Goal: Task Accomplishment & Management: Complete application form

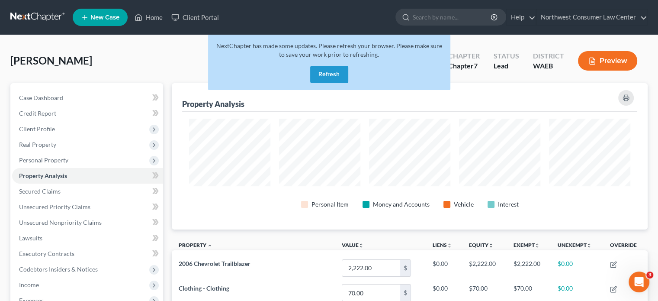
click at [40, 17] on link at bounding box center [37, 18] width 55 height 16
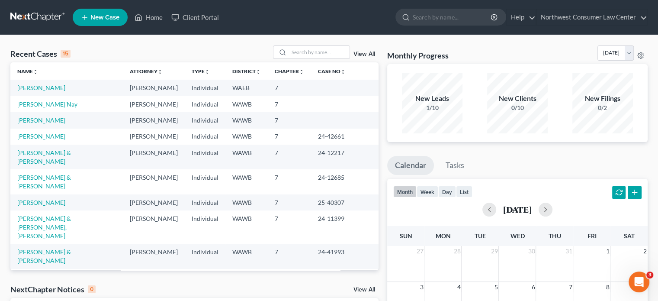
click at [21, 99] on td "[PERSON_NAME]'Nay" at bounding box center [66, 104] width 112 height 16
click at [21, 101] on link "[PERSON_NAME]'Nay" at bounding box center [47, 103] width 60 height 7
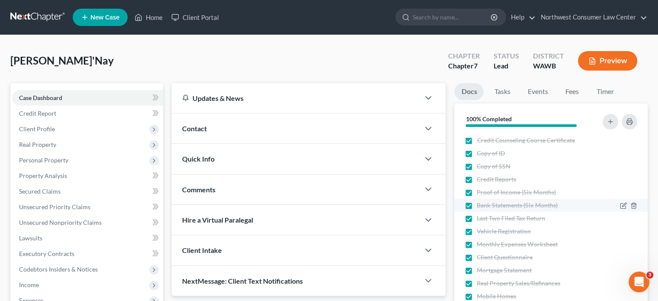
scroll to position [79, 0]
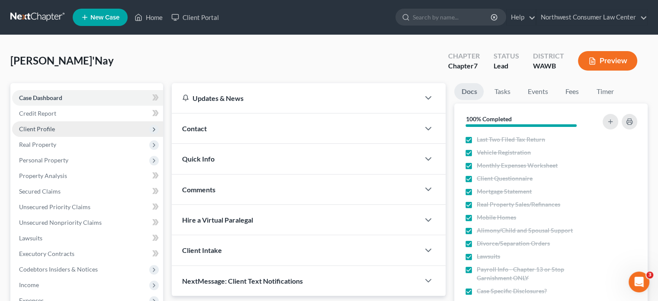
click at [109, 130] on span "Client Profile" at bounding box center [87, 129] width 151 height 16
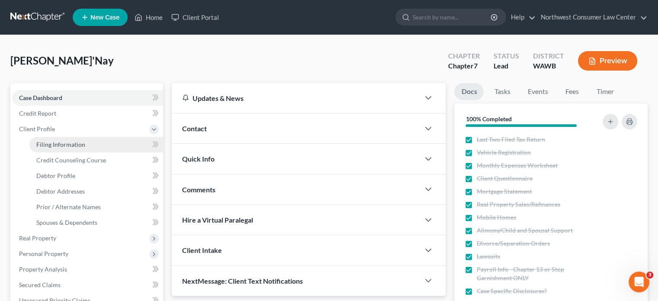
click at [115, 148] on link "Filing Information" at bounding box center [96, 145] width 134 height 16
select select "1"
select select "0"
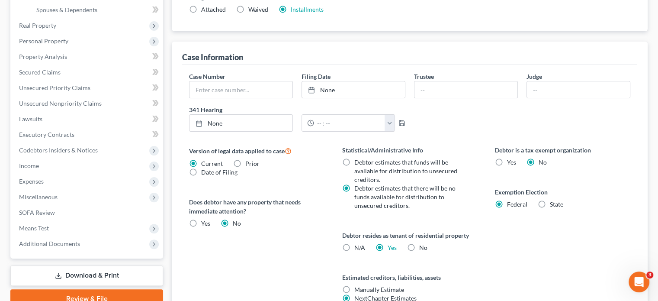
scroll to position [260, 0]
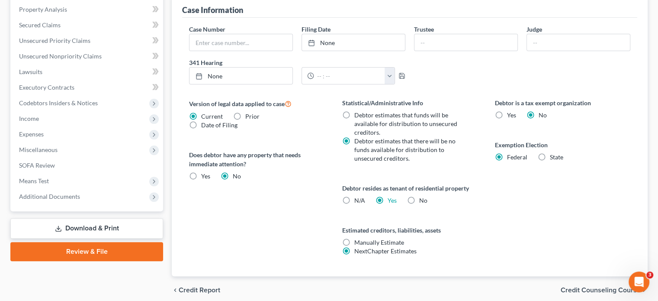
click at [587, 289] on span "Credit Counseling Course" at bounding box center [601, 289] width 80 height 7
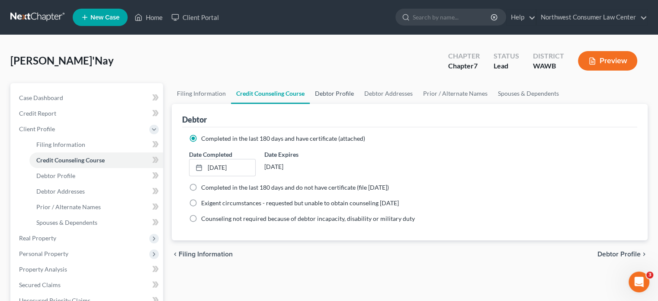
click at [314, 90] on link "Debtor Profile" at bounding box center [334, 93] width 49 height 21
select select "0"
select select "2"
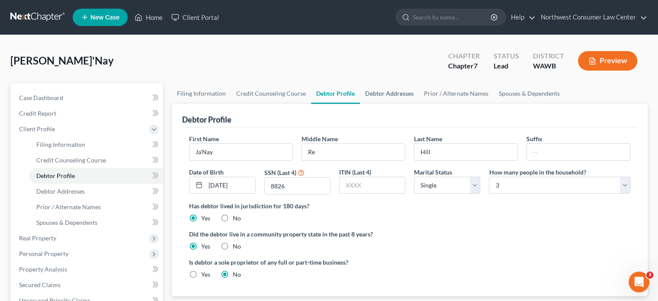
click at [404, 89] on link "Debtor Addresses" at bounding box center [389, 93] width 59 height 21
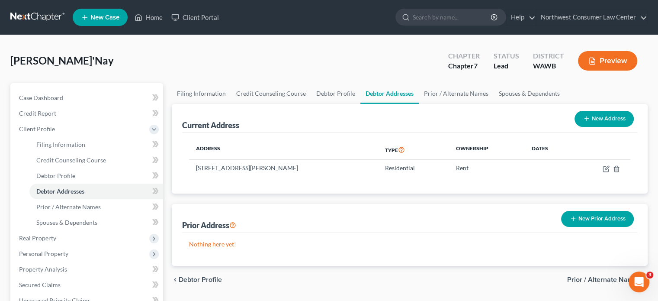
click at [595, 277] on span "Prior / Alternate Names" at bounding box center [604, 279] width 74 height 7
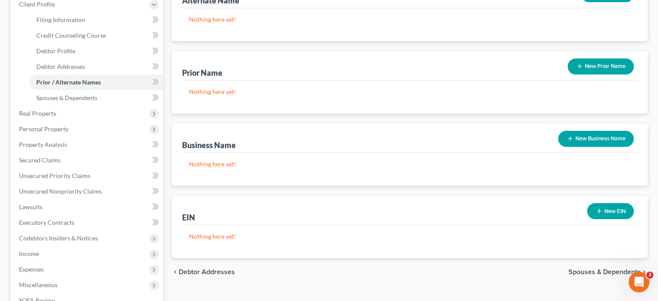
scroll to position [130, 0]
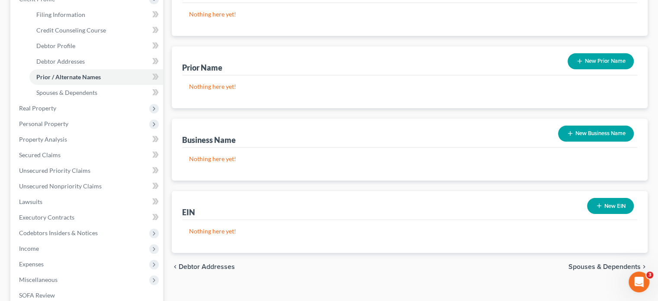
click at [574, 268] on span "Spouses & Dependents" at bounding box center [604, 266] width 72 height 7
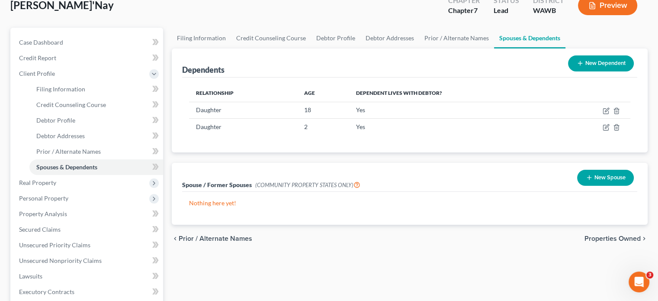
scroll to position [173, 0]
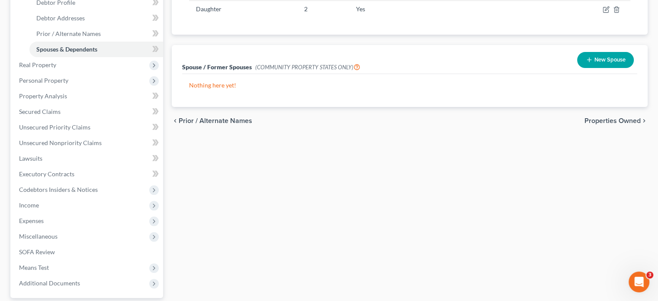
click at [596, 120] on span "Properties Owned" at bounding box center [612, 120] width 56 height 7
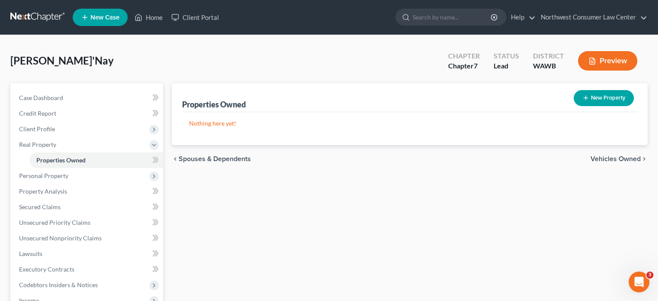
click at [625, 159] on span "Vehicles Owned" at bounding box center [615, 158] width 50 height 7
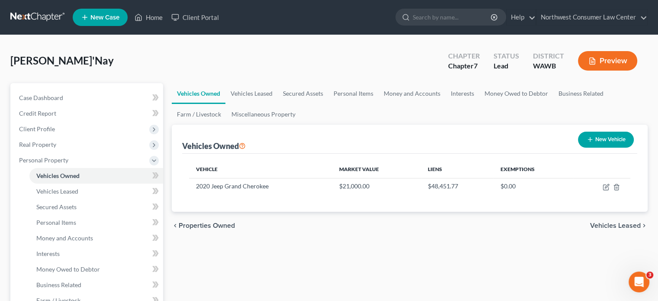
click at [596, 222] on span "Vehicles Leased" at bounding box center [615, 225] width 51 height 7
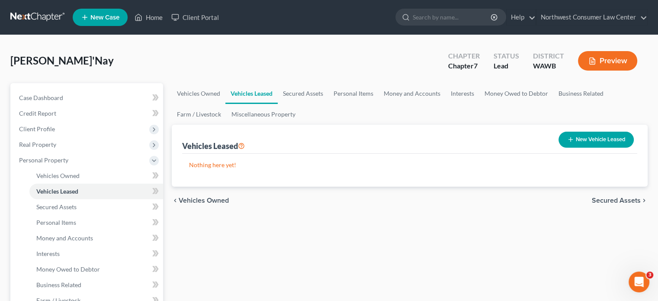
click at [626, 199] on span "Secured Assets" at bounding box center [616, 200] width 49 height 7
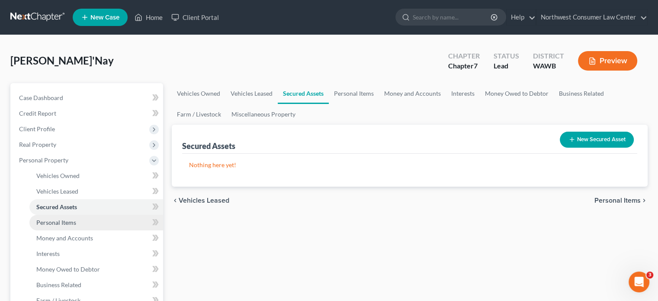
click at [124, 221] on link "Personal Items" at bounding box center [96, 223] width 134 height 16
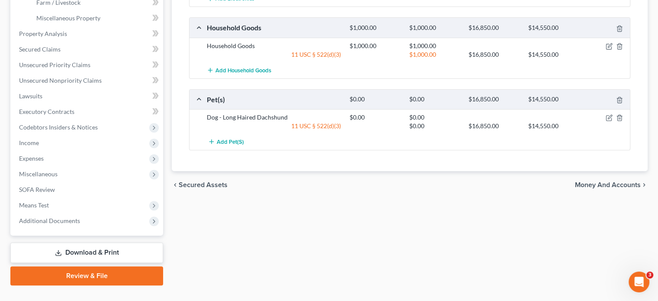
scroll to position [303, 0]
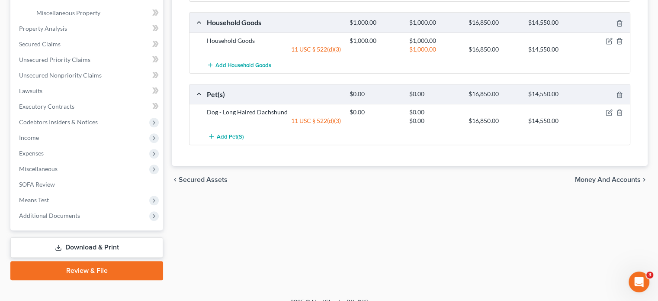
click at [606, 180] on span "Money and Accounts" at bounding box center [608, 179] width 66 height 7
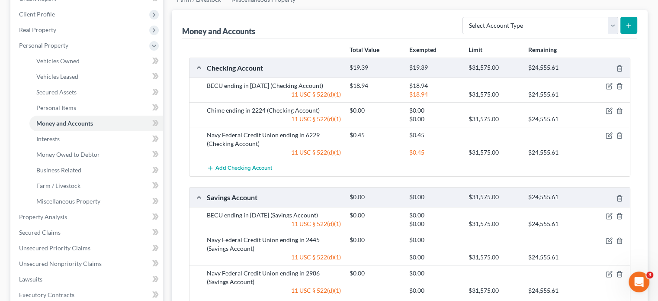
scroll to position [130, 0]
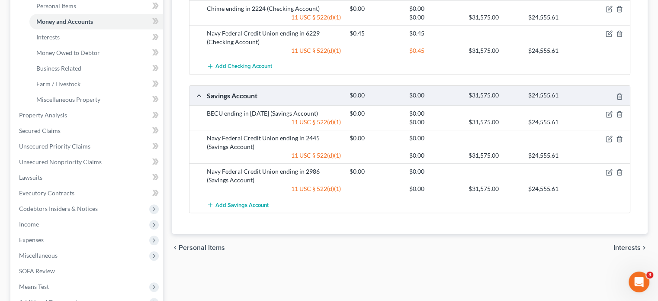
click at [617, 245] on span "Interests" at bounding box center [626, 247] width 27 height 7
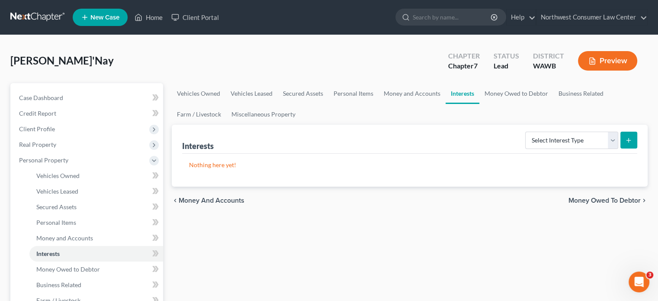
click at [608, 199] on span "Money Owed to Debtor" at bounding box center [604, 200] width 72 height 7
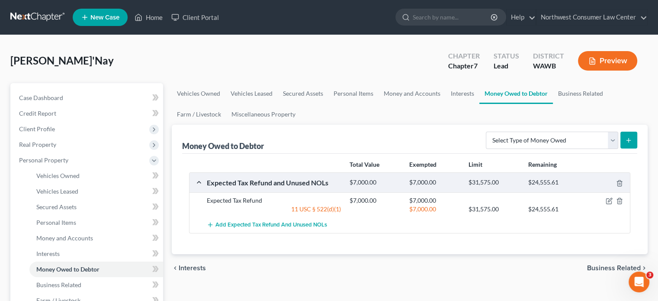
click at [603, 264] on span "Business Related" at bounding box center [614, 267] width 54 height 7
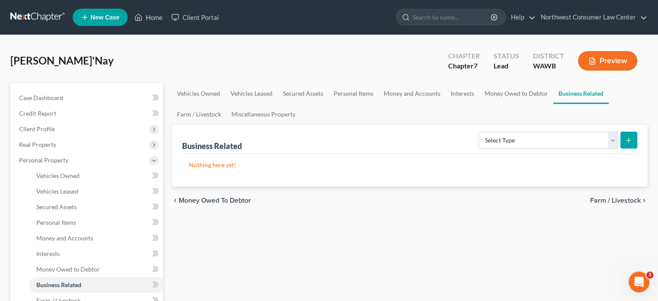
click at [616, 197] on span "Farm / Livestock" at bounding box center [615, 200] width 51 height 7
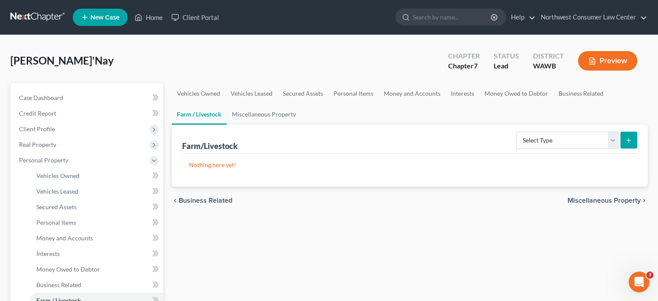
click at [616, 198] on span "Miscellaneous Property" at bounding box center [603, 200] width 73 height 7
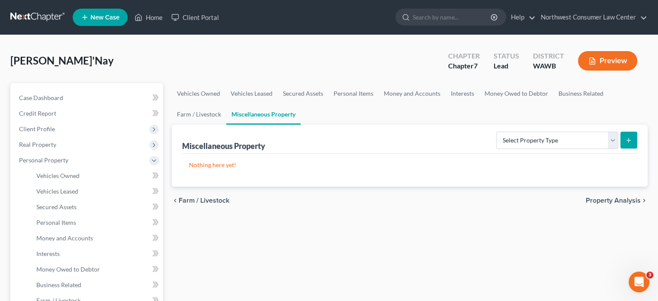
click at [620, 197] on span "Property Analysis" at bounding box center [613, 200] width 55 height 7
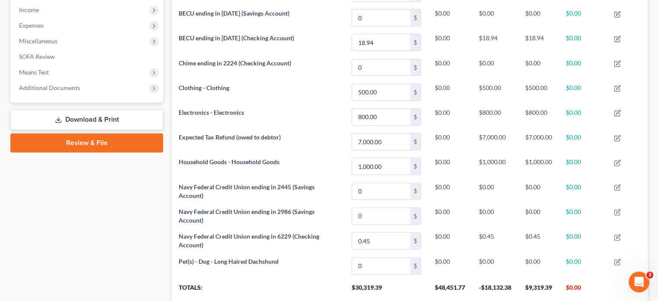
scroll to position [334, 0]
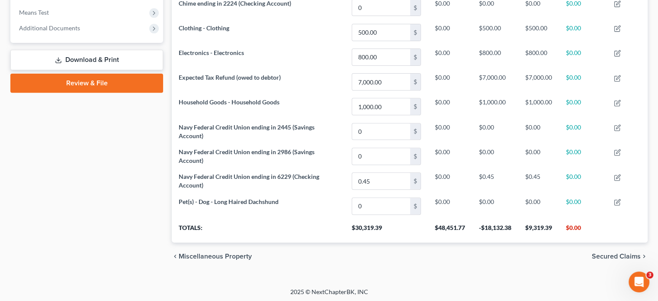
click at [611, 254] on span "Secured Claims" at bounding box center [616, 256] width 49 height 7
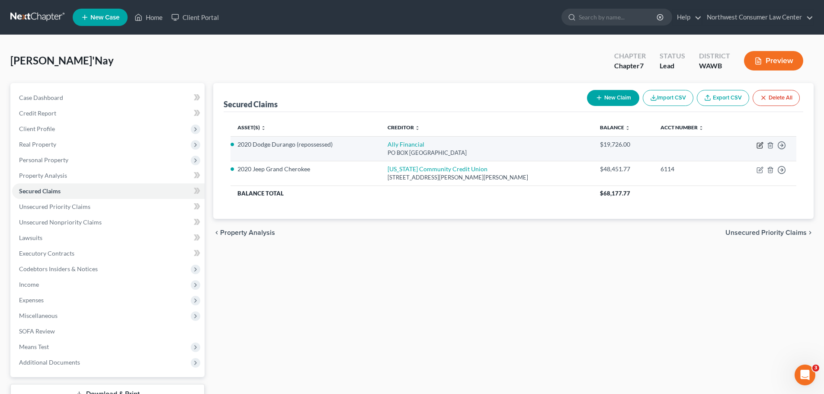
click at [664, 144] on icon "button" at bounding box center [760, 145] width 7 height 7
select select "24"
select select "0"
select select "3"
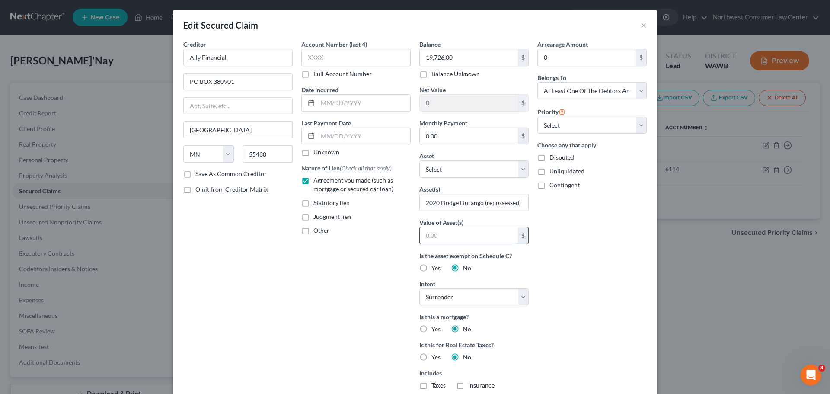
click at [470, 235] on input "text" at bounding box center [469, 236] width 98 height 16
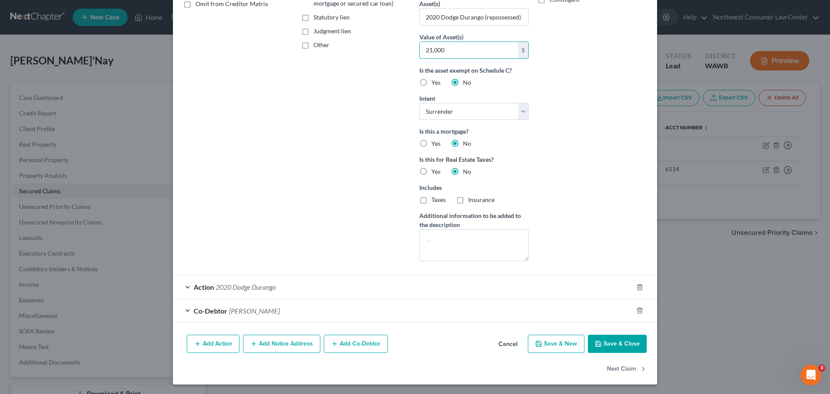
scroll to position [186, 0]
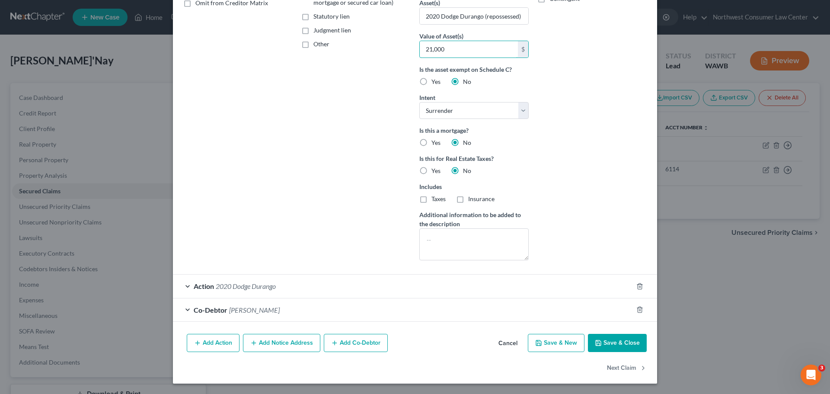
type input "21,000"
click at [306, 287] on div "Action 2020 Dodge Durango" at bounding box center [403, 286] width 460 height 23
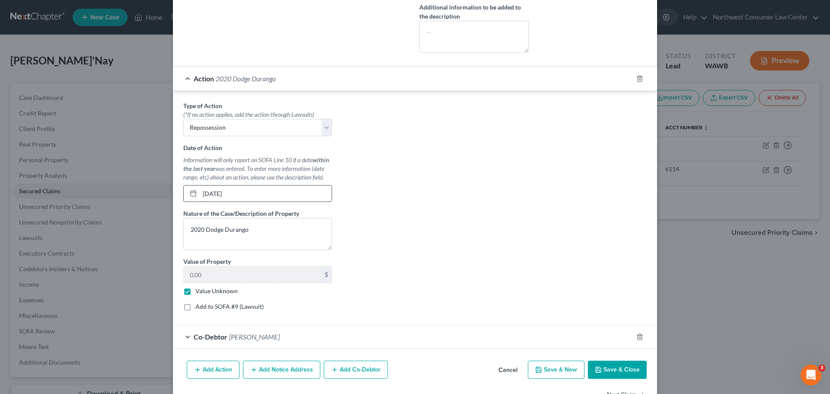
scroll to position [403, 0]
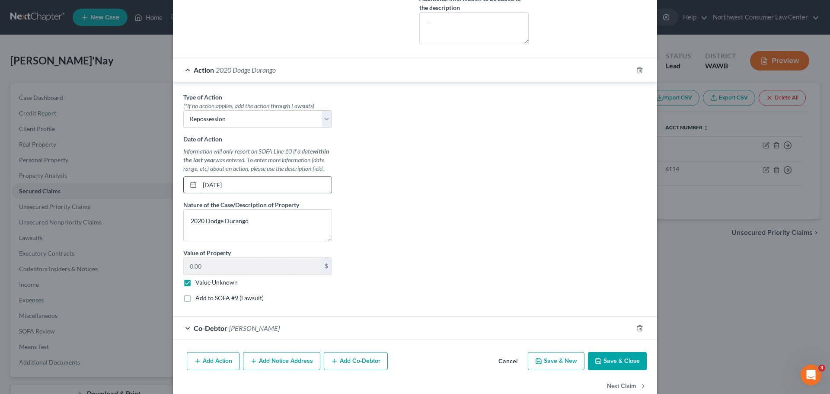
click at [228, 186] on input "[DATE]" at bounding box center [266, 185] width 132 height 16
type input "[DATE]"
click at [196, 280] on label "Value Unknown" at bounding box center [217, 282] width 42 height 9
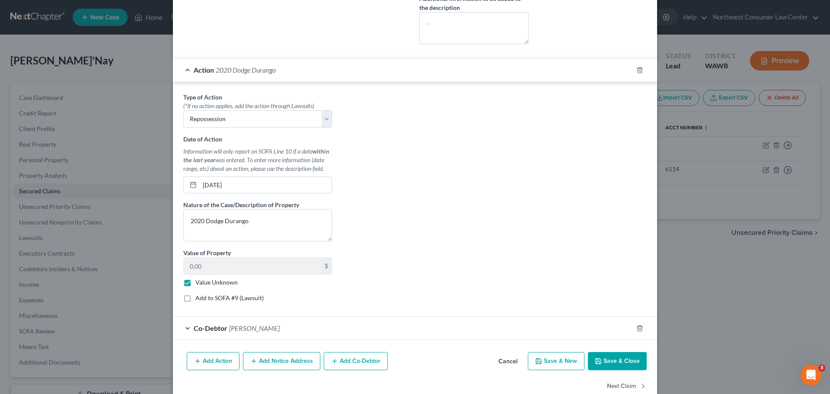
click at [199, 280] on input "Value Unknown" at bounding box center [202, 281] width 6 height 6
checkbox input "false"
click at [218, 267] on input "0.00" at bounding box center [253, 266] width 138 height 16
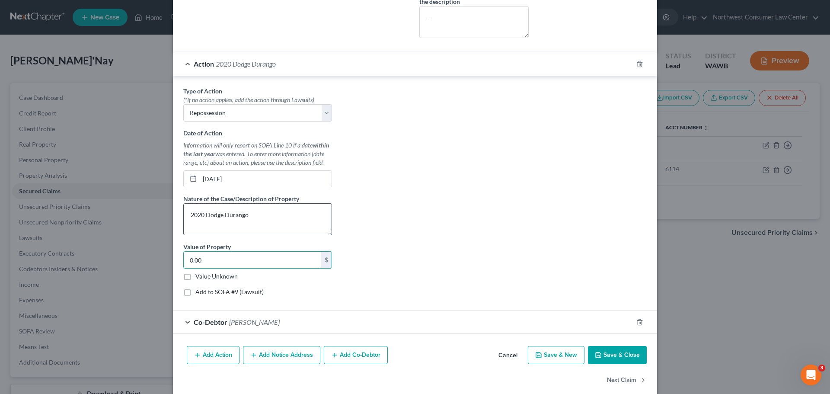
scroll to position [421, 0]
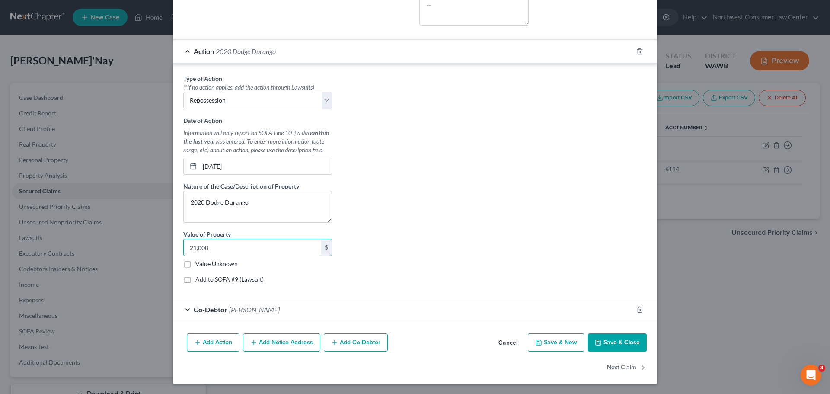
type input "21,000"
click at [615, 300] on button "Save & Close" at bounding box center [617, 342] width 59 height 18
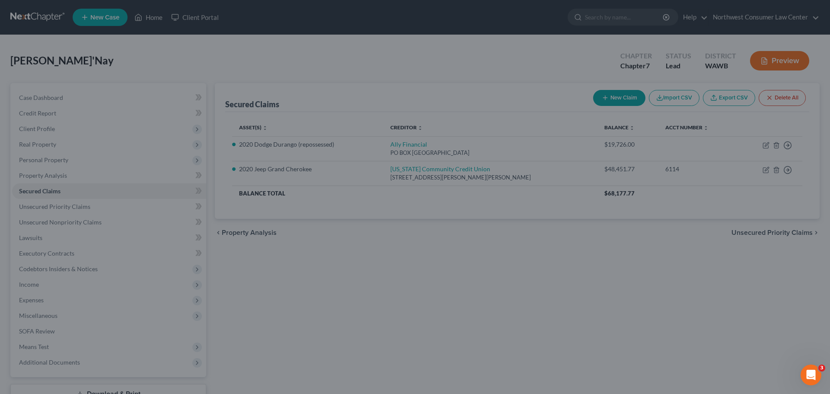
scroll to position [327, 0]
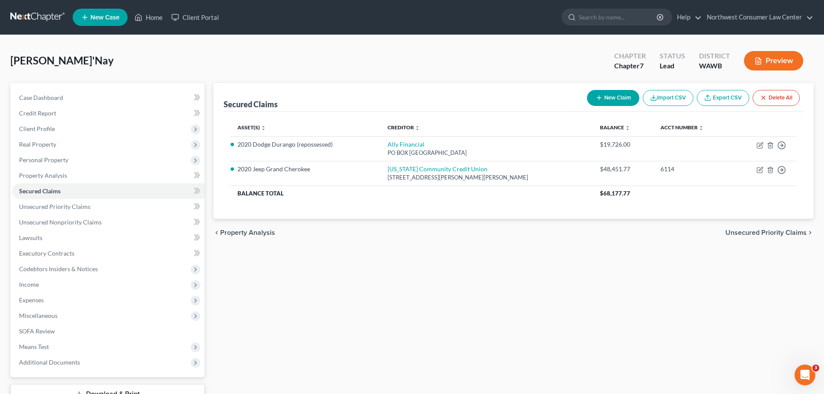
click at [664, 235] on span "Unsecured Priority Claims" at bounding box center [765, 232] width 81 height 7
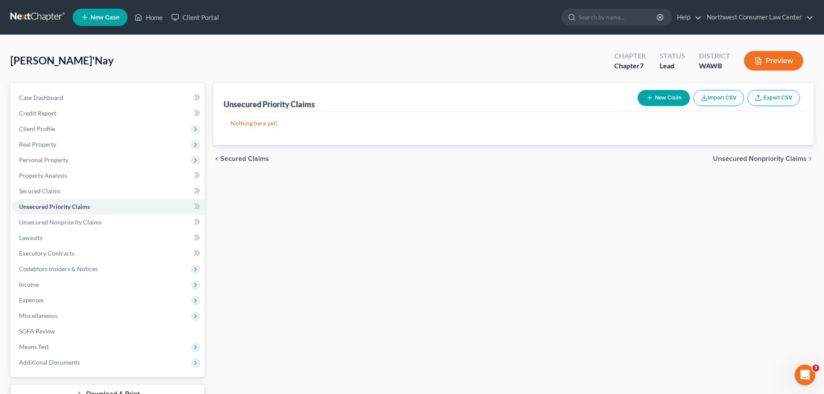
click at [664, 156] on span "Unsecured Nonpriority Claims" at bounding box center [760, 158] width 94 height 7
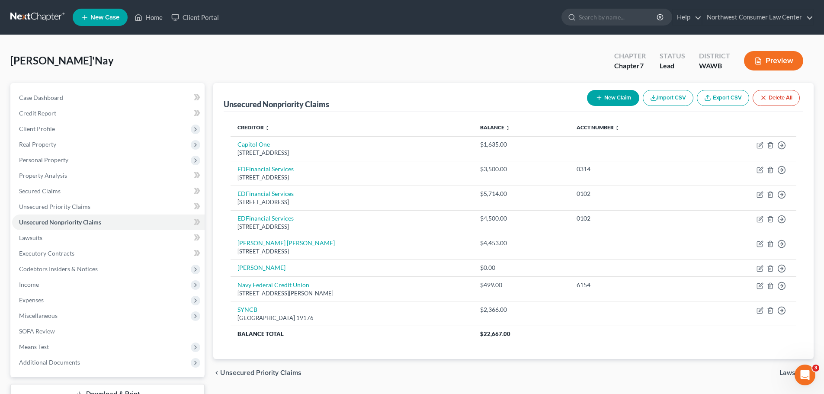
click at [618, 97] on button "New Claim" at bounding box center [613, 98] width 52 height 16
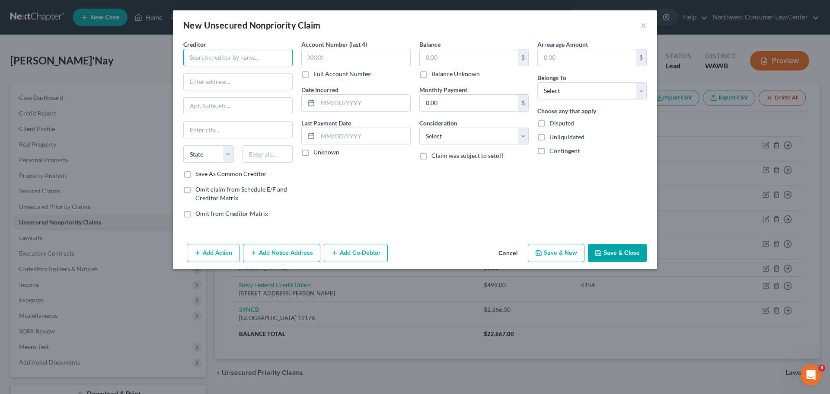
click at [231, 62] on input "text" at bounding box center [237, 57] width 109 height 17
type input "d"
type input "Dynamic Collectors, Inc"
type input "[STREET_ADDRESS]"
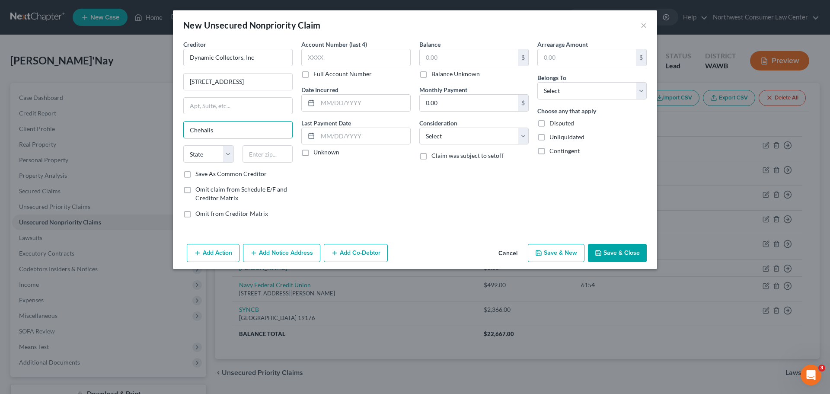
type input "Chehalis"
select select "50"
type input "98532"
click at [342, 63] on input "text" at bounding box center [355, 57] width 109 height 17
type input "5239"
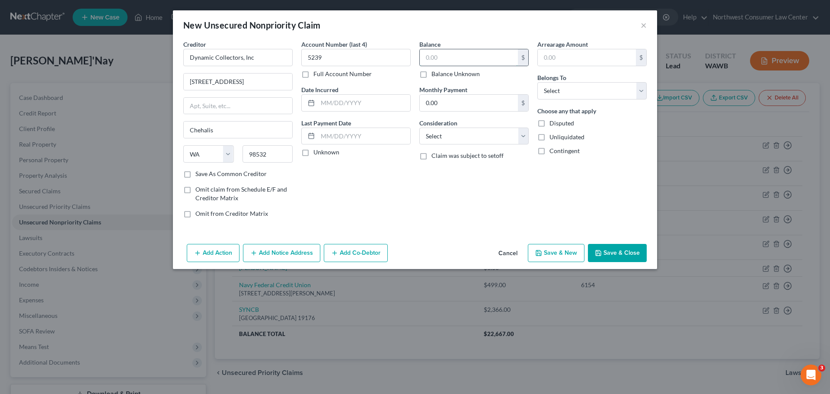
click at [483, 55] on input "text" at bounding box center [469, 57] width 98 height 16
type input "19.23"
click at [307, 256] on button "Add Notice Address" at bounding box center [281, 253] width 77 height 18
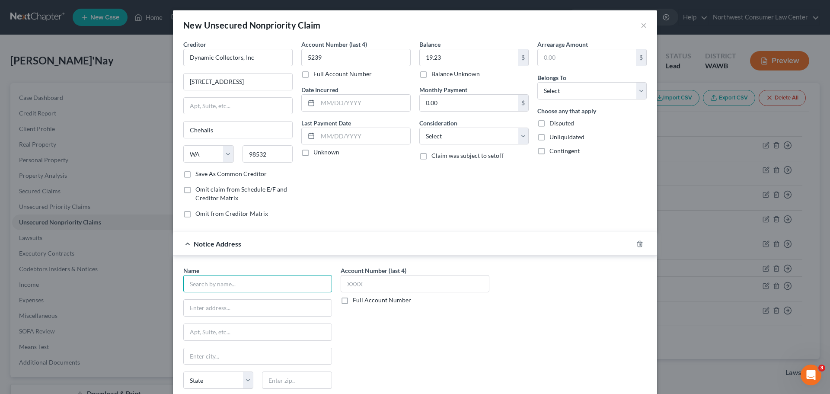
click at [263, 289] on input "text" at bounding box center [257, 283] width 149 height 17
click at [246, 283] on input "Tacoma Radiological Association" at bounding box center [257, 283] width 149 height 17
type input "T"
type input "TRA Medical Imaging"
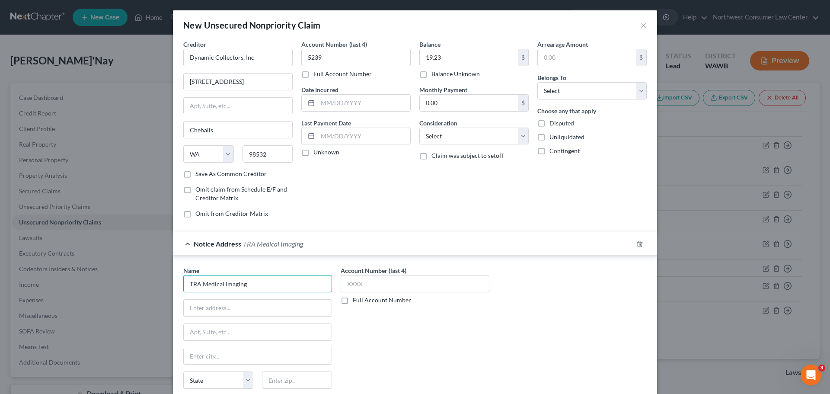
click at [289, 285] on input "TRA Medical Imaging" at bounding box center [257, 283] width 149 height 17
click at [282, 300] on input "text" at bounding box center [258, 308] width 148 height 16
type input "[STREET_ADDRESS]"
type input "3rd Fl"
type input "S"
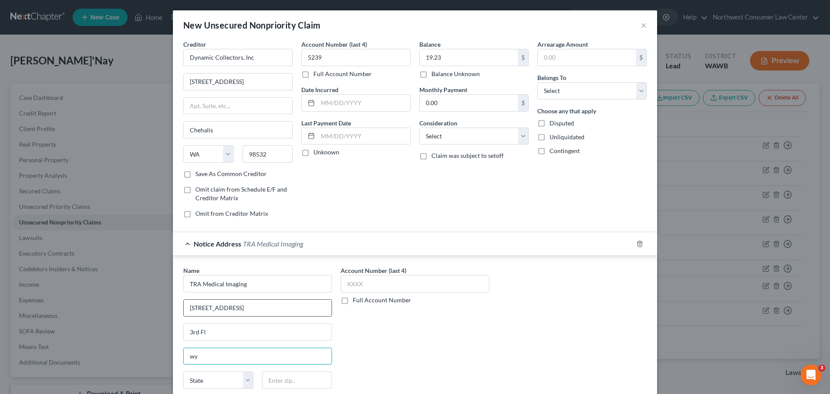
type input "w"
type input "Wyomissing"
select select "39"
type input "19610"
type input "Reading"
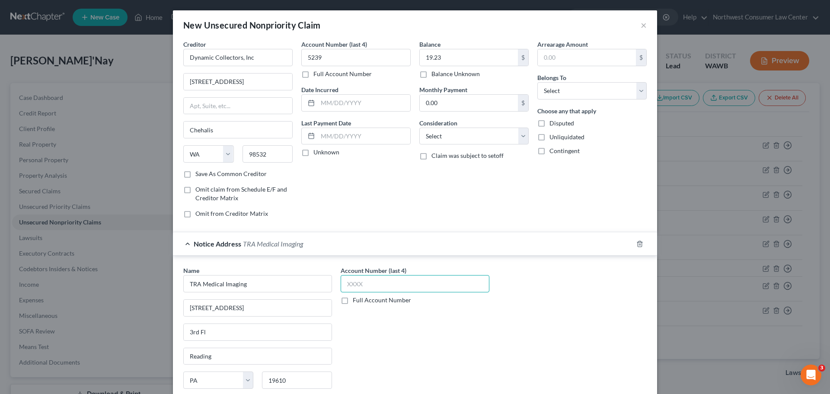
click at [369, 289] on input "text" at bounding box center [415, 283] width 149 height 17
type input "5239"
click at [329, 62] on input "5239" at bounding box center [355, 57] width 109 height 17
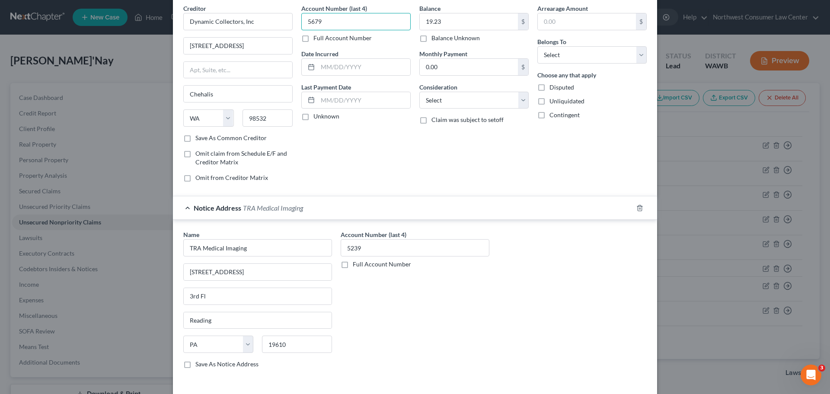
scroll to position [72, 0]
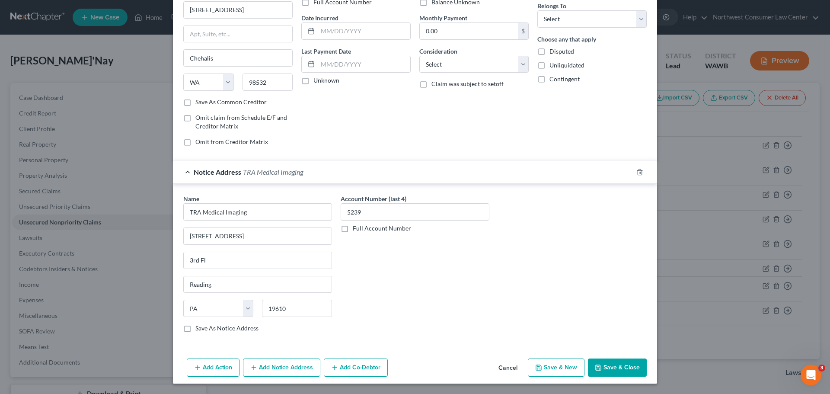
type input "5679"
click at [625, 300] on button "Save & Close" at bounding box center [617, 368] width 59 height 18
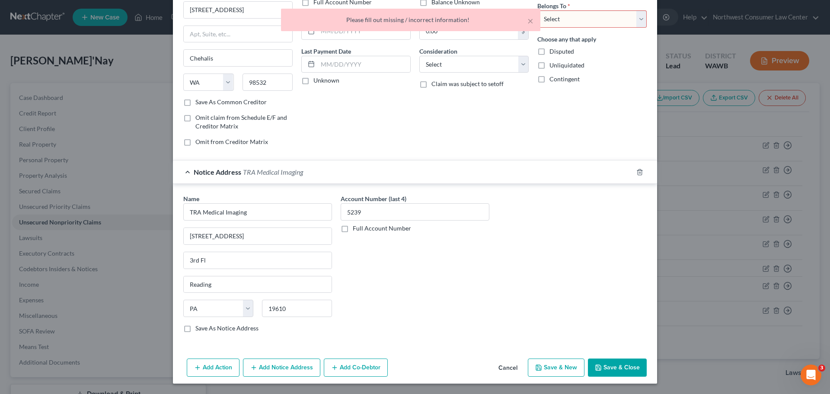
scroll to position [0, 0]
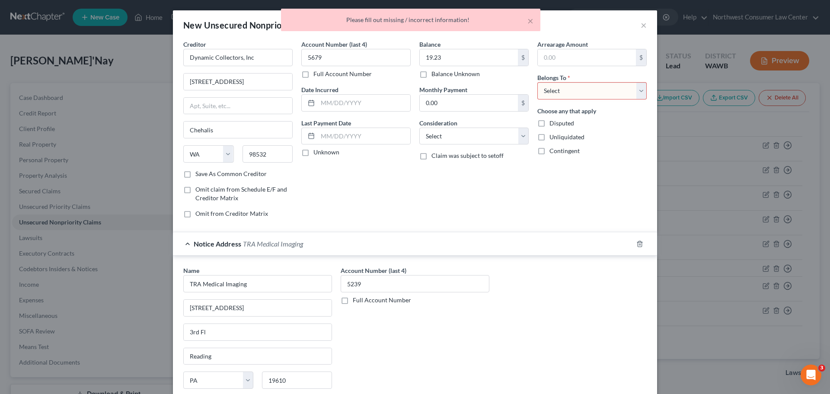
click at [459, 121] on div "Consideration Select Cable / Satellite Services Collection Agency Credit Card D…" at bounding box center [474, 132] width 109 height 26
click at [442, 140] on select "Select Cable / Satellite Services Collection Agency Credit Card Debt Debt Couns…" at bounding box center [474, 136] width 109 height 17
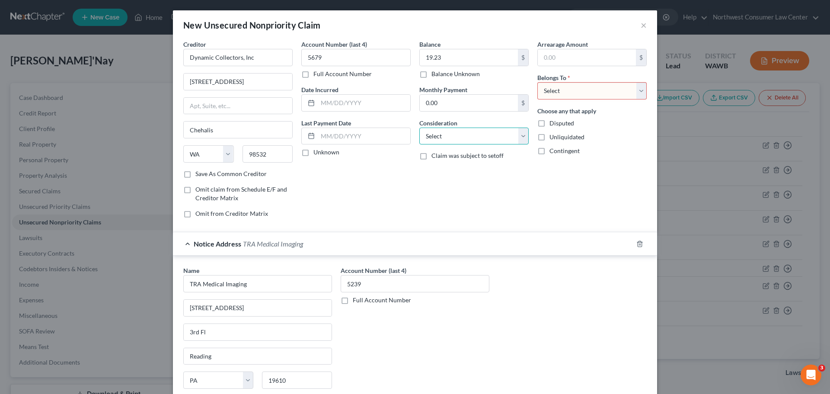
select select "1"
click at [420, 128] on select "Select Cable / Satellite Services Collection Agency Credit Card Debt Debt Couns…" at bounding box center [474, 136] width 109 height 17
drag, startPoint x: 569, startPoint y: 87, endPoint x: 568, endPoint y: 91, distance: 4.4
click at [569, 87] on select "Select Debtor 1 Only Debtor 2 Only Debtor 1 And Debtor 2 Only At Least One Of T…" at bounding box center [592, 90] width 109 height 17
select select "0"
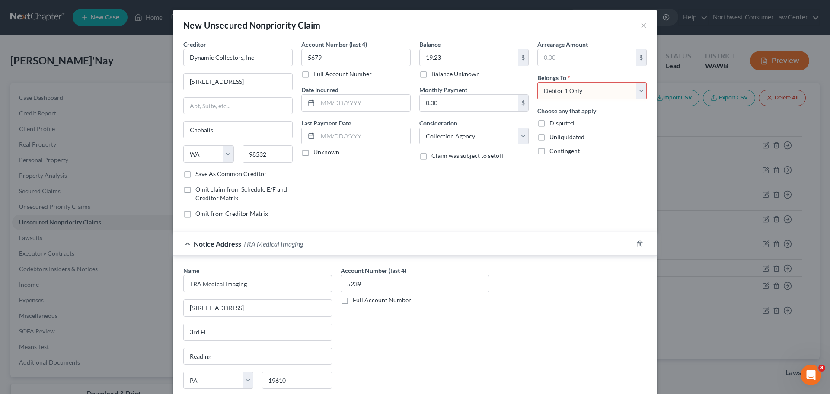
click at [538, 82] on select "Select Debtor 1 Only Debtor 2 Only Debtor 1 And Debtor 2 Only At Least One Of T…" at bounding box center [592, 90] width 109 height 17
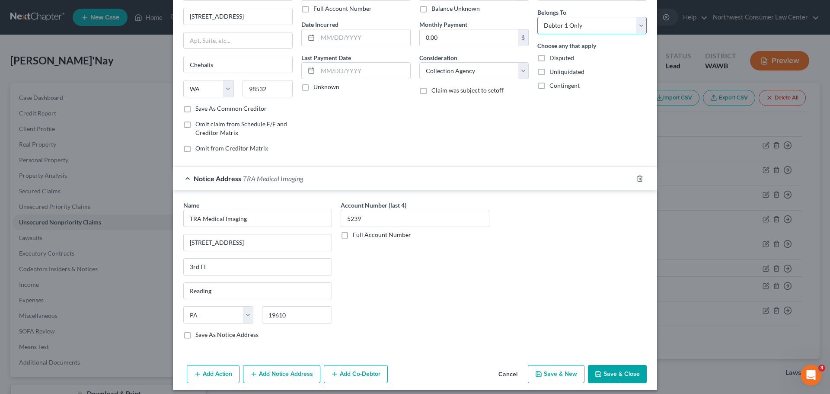
scroll to position [72, 0]
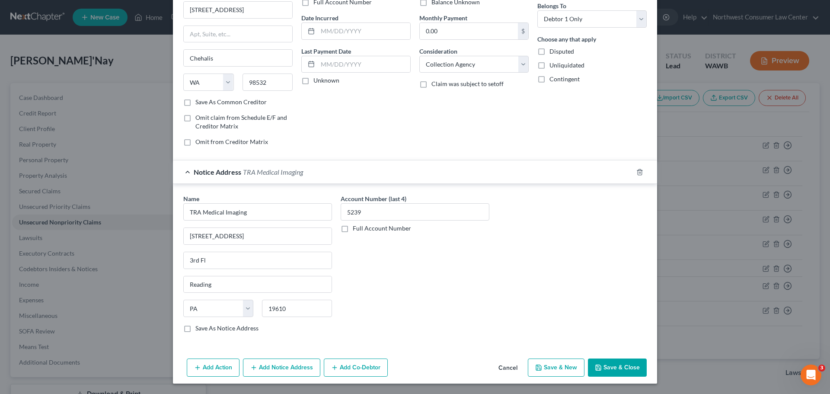
click at [560, 300] on button "Save & New" at bounding box center [556, 368] width 57 height 18
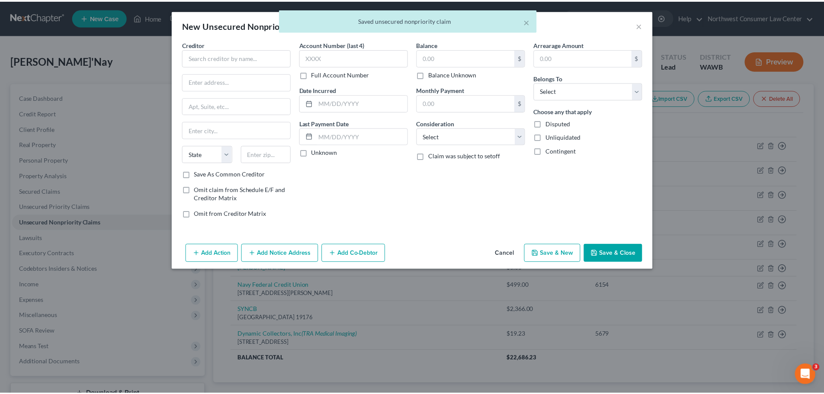
scroll to position [0, 0]
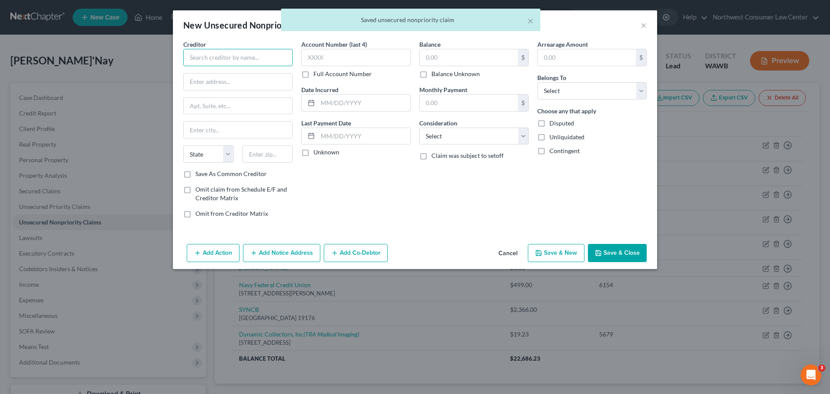
drag, startPoint x: 239, startPoint y: 59, endPoint x: 47, endPoint y: 55, distance: 191.7
click at [239, 59] on input "text" at bounding box center [237, 57] width 109 height 17
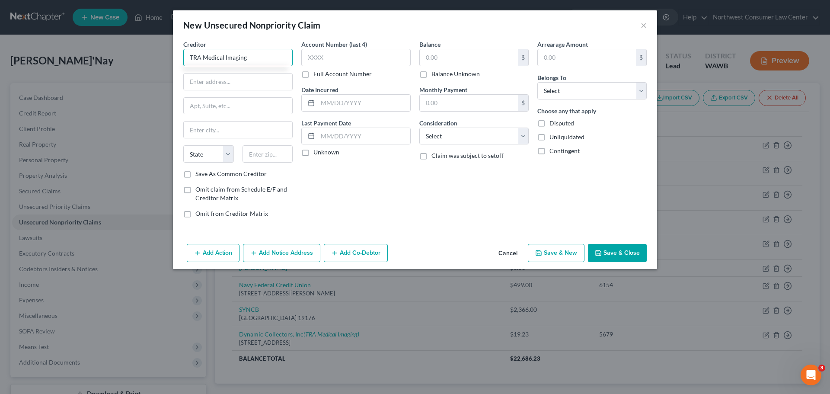
type input "TRA Medical Imaging"
type input "[STREET_ADDRESS]"
type input "4"
type input "3rd Fl"
type input "Wyomissing"
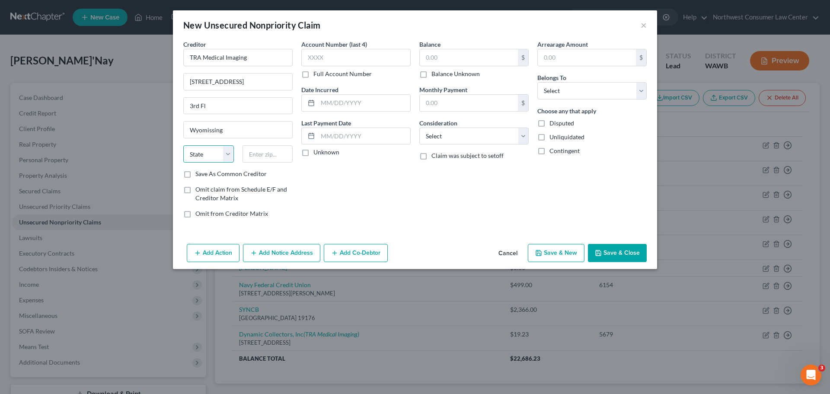
select select "39"
type input "19610"
click at [322, 58] on input "text" at bounding box center [355, 57] width 109 height 17
type input "Reading"
type input "2825"
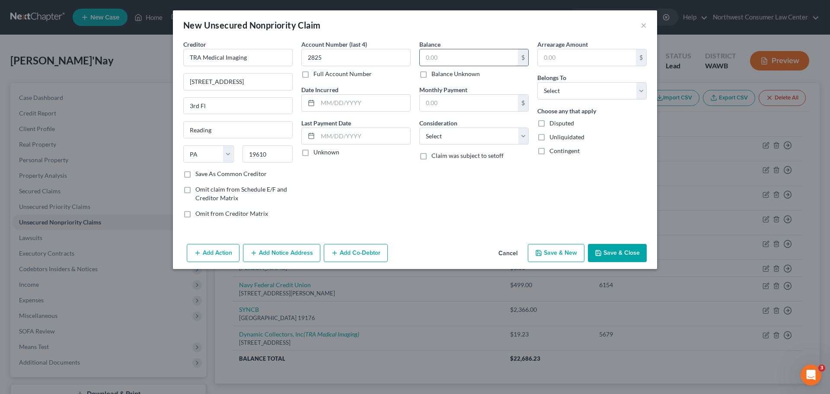
click at [442, 56] on input "text" at bounding box center [469, 57] width 98 height 16
type input "672"
click at [477, 133] on select "Select Cable / Satellite Services Collection Agency Credit Card Debt Debt Couns…" at bounding box center [474, 136] width 109 height 17
select select "9"
click at [420, 128] on select "Select Cable / Satellite Services Collection Agency Credit Card Debt Debt Couns…" at bounding box center [474, 136] width 109 height 17
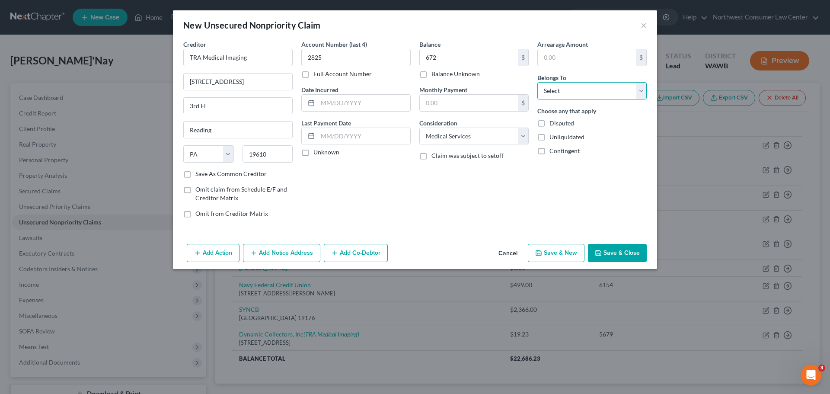
drag, startPoint x: 546, startPoint y: 85, endPoint x: 545, endPoint y: 90, distance: 5.1
click at [546, 85] on select "Select Debtor 1 Only Debtor 2 Only Debtor 1 And Debtor 2 Only At Least One Of T…" at bounding box center [592, 90] width 109 height 17
select select "0"
click at [538, 82] on select "Select Debtor 1 Only Debtor 2 Only Debtor 1 And Debtor 2 Only At Least One Of T…" at bounding box center [592, 90] width 109 height 17
click at [579, 256] on button "Save & New" at bounding box center [556, 253] width 57 height 18
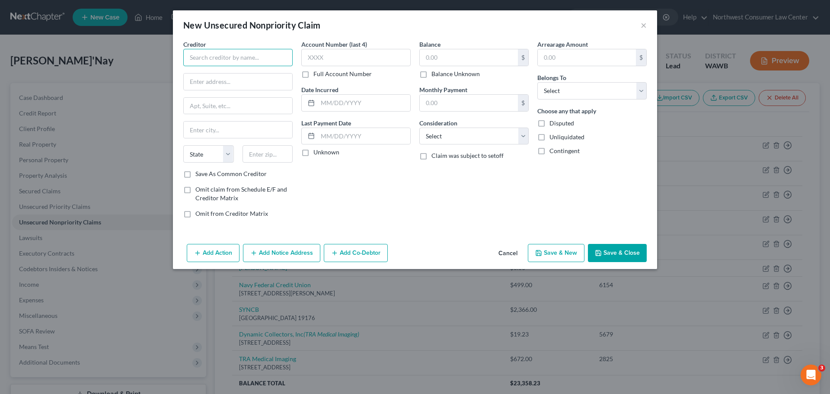
click at [234, 59] on input "text" at bounding box center [237, 57] width 109 height 17
type input "Pacific [MEDICAL_DATA] Group"
type input "[STREET_ADDRESS]"
type input "Ste 1"
type input "Tacoma"
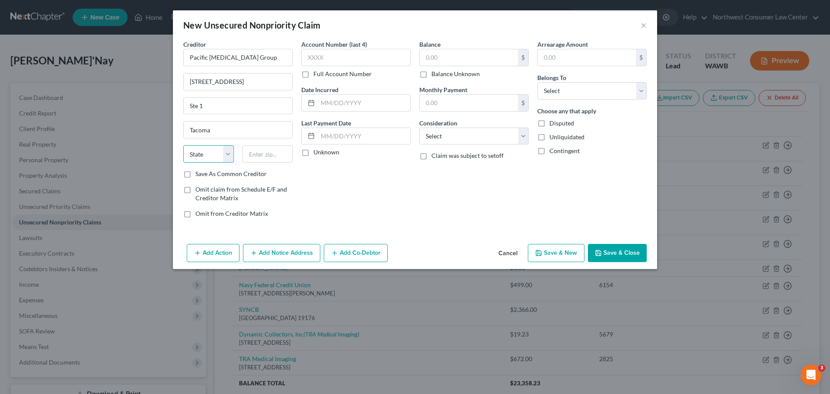
select select "50"
type input "98408"
click at [548, 93] on select "Select Debtor 1 Only Debtor 2 Only Debtor 1 And Debtor 2 Only At Least One Of T…" at bounding box center [592, 90] width 109 height 17
select select "0"
click at [538, 82] on select "Select Debtor 1 Only Debtor 2 Only Debtor 1 And Debtor 2 Only At Least One Of T…" at bounding box center [592, 90] width 109 height 17
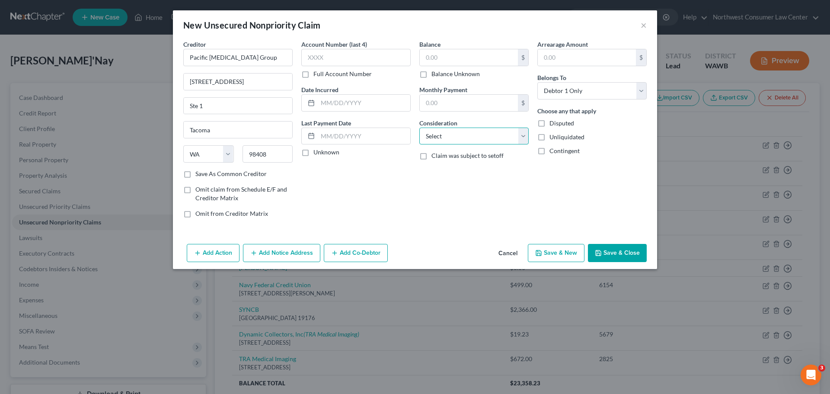
click at [521, 132] on select "Select Cable / Satellite Services Collection Agency Credit Card Debt Debt Couns…" at bounding box center [474, 136] width 109 height 17
select select "9"
click at [420, 128] on select "Select Cable / Satellite Services Collection Agency Credit Card Debt Debt Couns…" at bounding box center [474, 136] width 109 height 17
click at [475, 54] on input "text" at bounding box center [469, 57] width 98 height 16
type input "965.82"
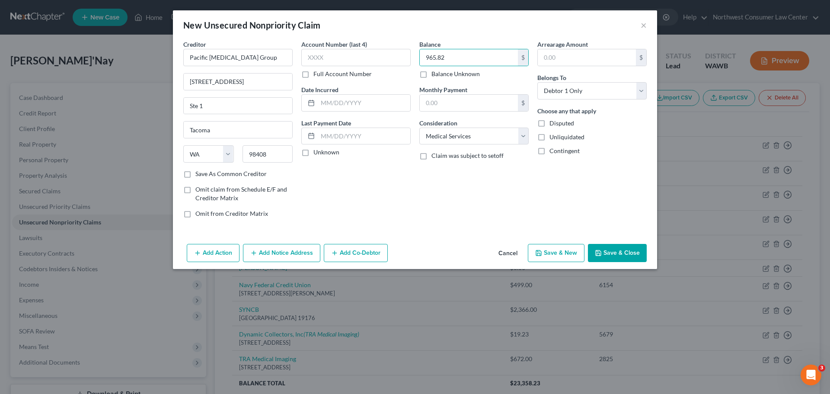
click at [341, 66] on div "Account Number (last 4) Full Account Number" at bounding box center [355, 59] width 109 height 38
click at [346, 60] on input "text" at bounding box center [355, 57] width 109 height 17
type input "5629"
click at [551, 253] on button "Save & New" at bounding box center [556, 253] width 57 height 18
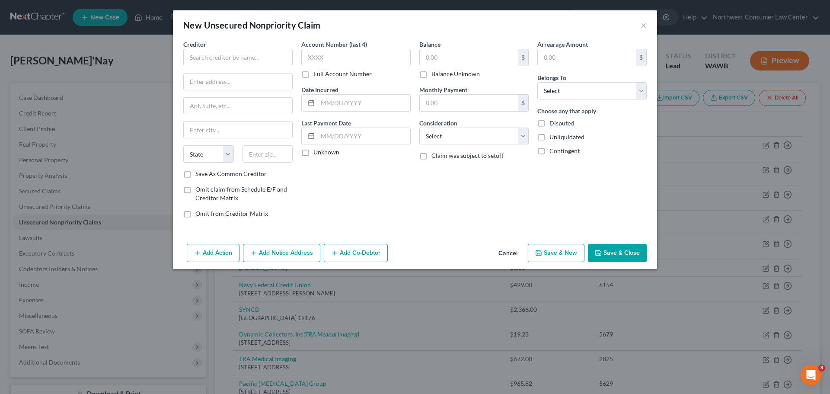
drag, startPoint x: 516, startPoint y: 254, endPoint x: 508, endPoint y: 257, distance: 8.2
click at [516, 254] on button "Cancel" at bounding box center [508, 253] width 33 height 17
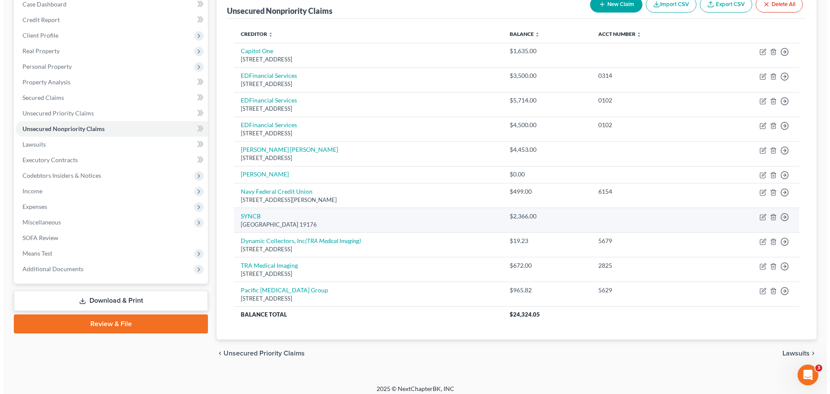
scroll to position [99, 0]
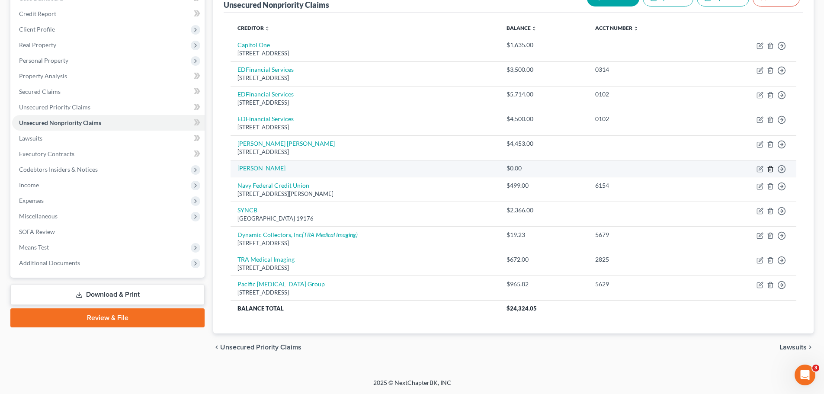
click at [664, 168] on icon "button" at bounding box center [770, 169] width 7 height 7
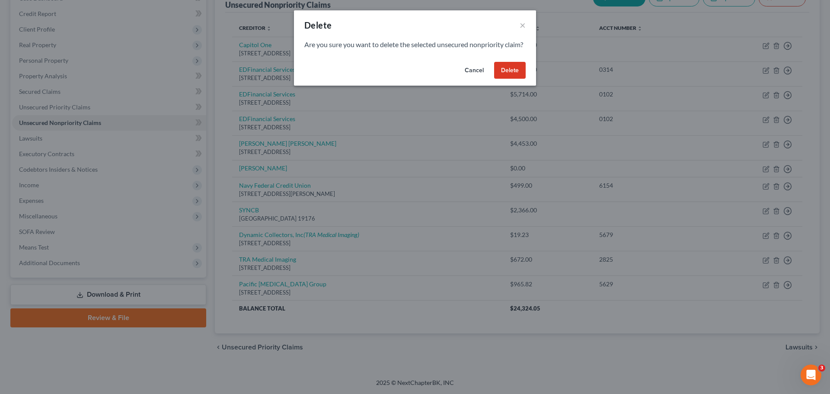
click at [507, 79] on button "Delete" at bounding box center [510, 70] width 32 height 17
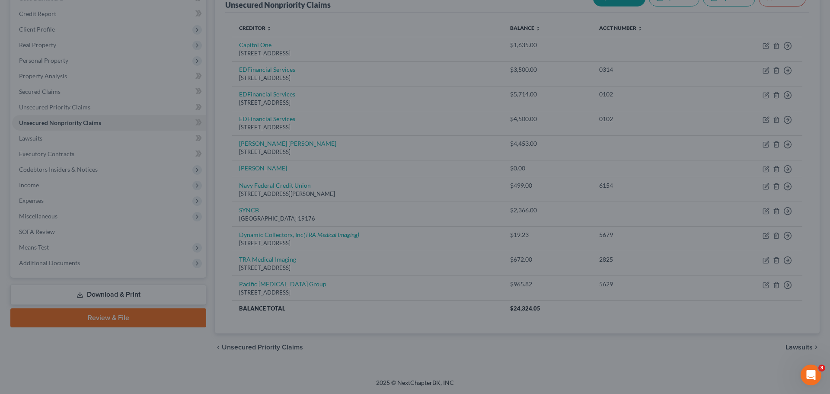
scroll to position [82, 0]
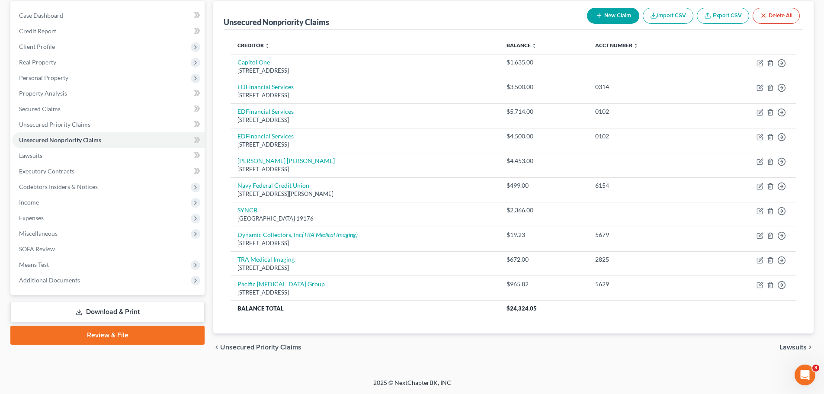
click at [596, 13] on icon "button" at bounding box center [599, 15] width 7 height 7
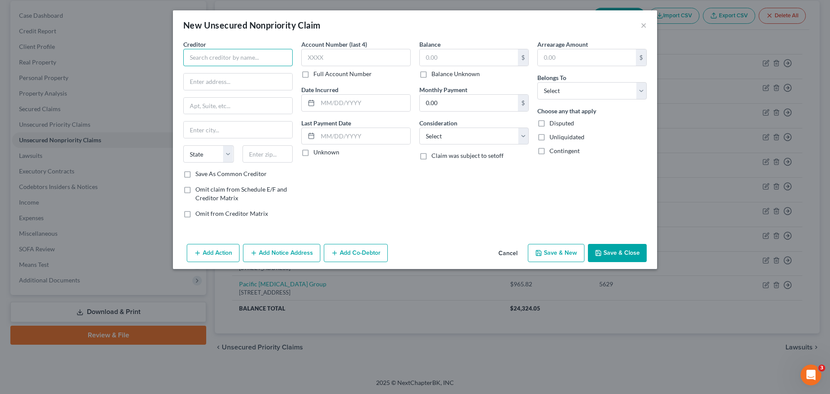
click at [261, 60] on input "text" at bounding box center [237, 57] width 109 height 17
type input "TRA Medical Imaging"
type input "[STREET_ADDRESS]"
type input "3rd Fl"
type input "Wyomissing"
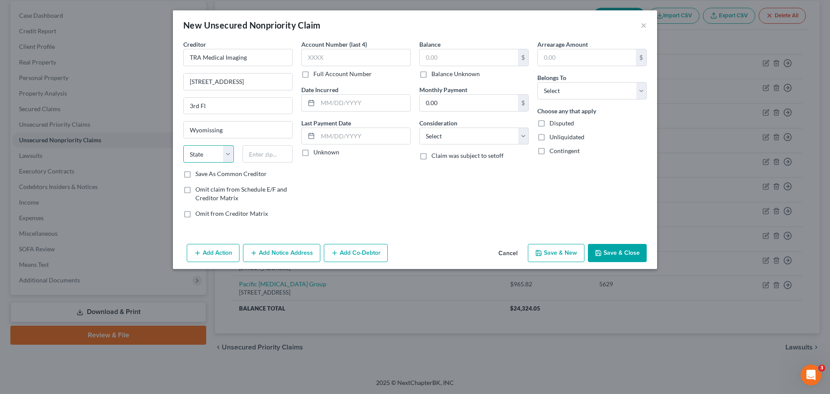
select select "39"
type input "19610"
click at [338, 54] on input "text" at bounding box center [355, 57] width 109 height 17
type input "Reading"
type input "9153"
